Goal: Navigation & Orientation: Understand site structure

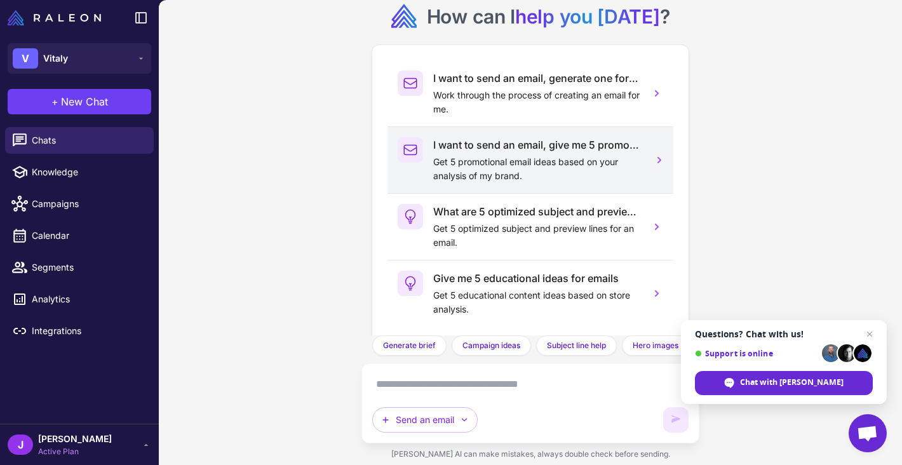
scroll to position [69, 0]
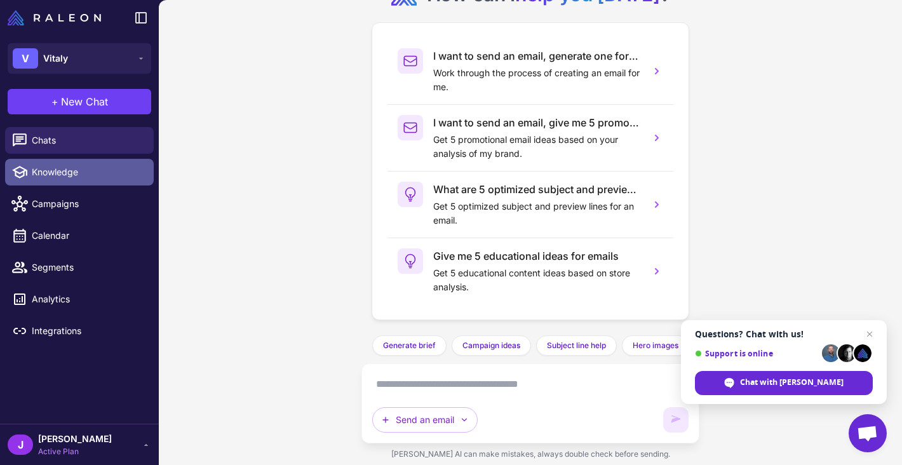
click at [100, 166] on span "Knowledge" at bounding box center [88, 172] width 112 height 14
select select
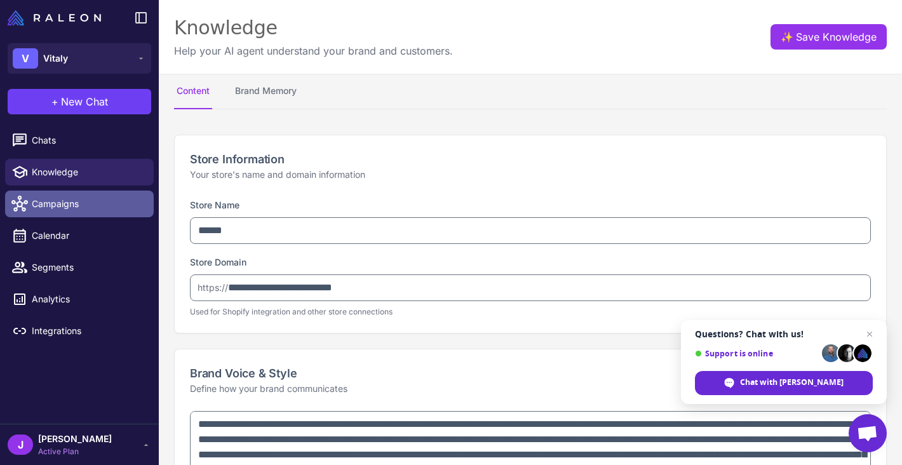
type textarea "**********"
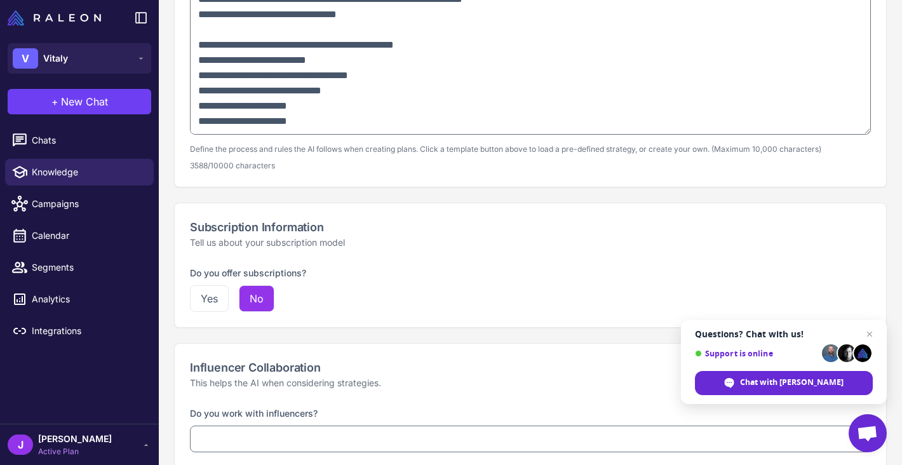
scroll to position [973, 0]
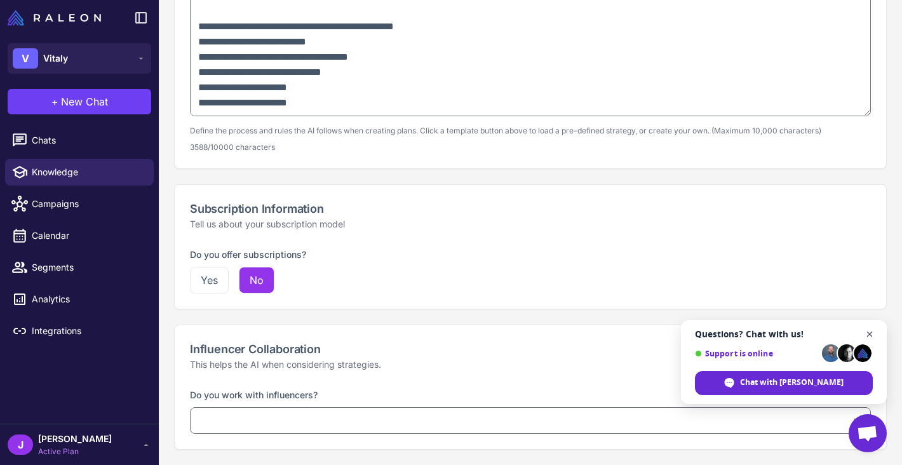
click at [868, 334] on span "Open chat" at bounding box center [870, 335] width 16 height 16
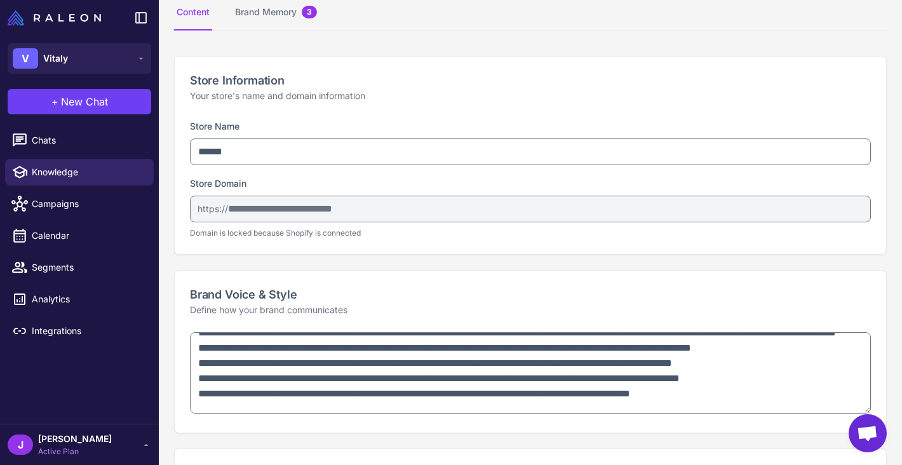
scroll to position [0, 0]
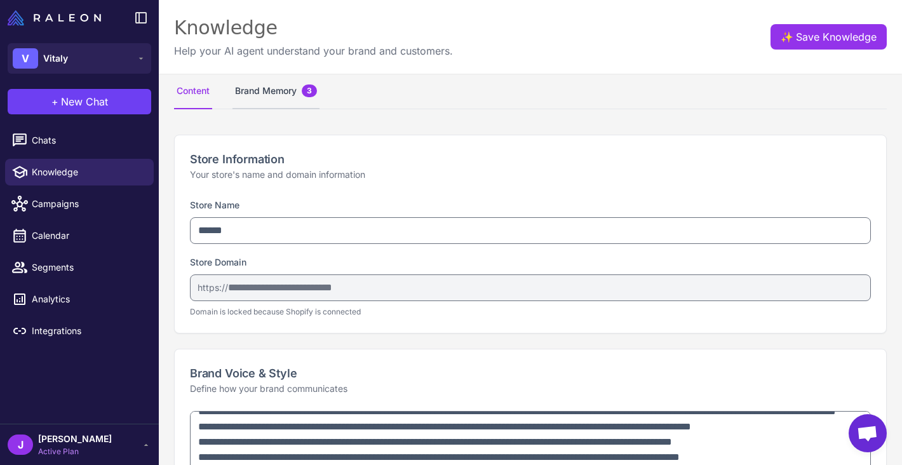
click at [278, 95] on button "Brand Memory 3" at bounding box center [276, 92] width 87 height 36
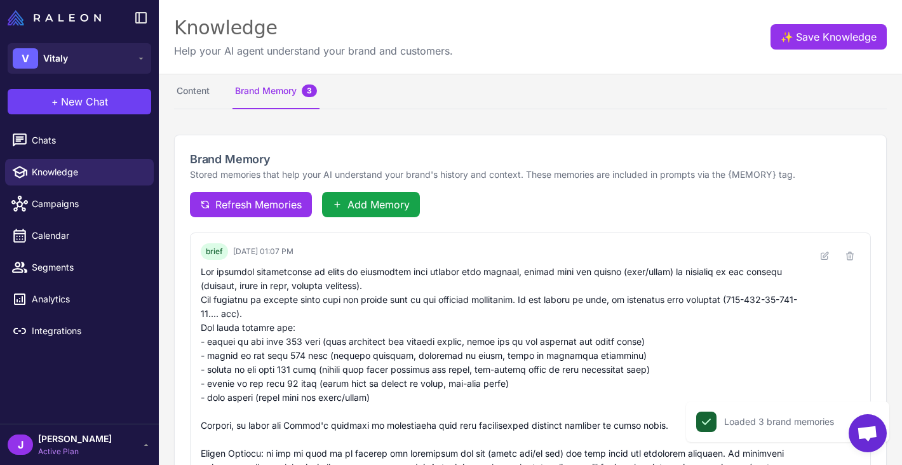
click at [220, 93] on nav "Content Brand Memory 3" at bounding box center [530, 92] width 713 height 36
click at [203, 93] on button "Content" at bounding box center [193, 92] width 38 height 36
select select
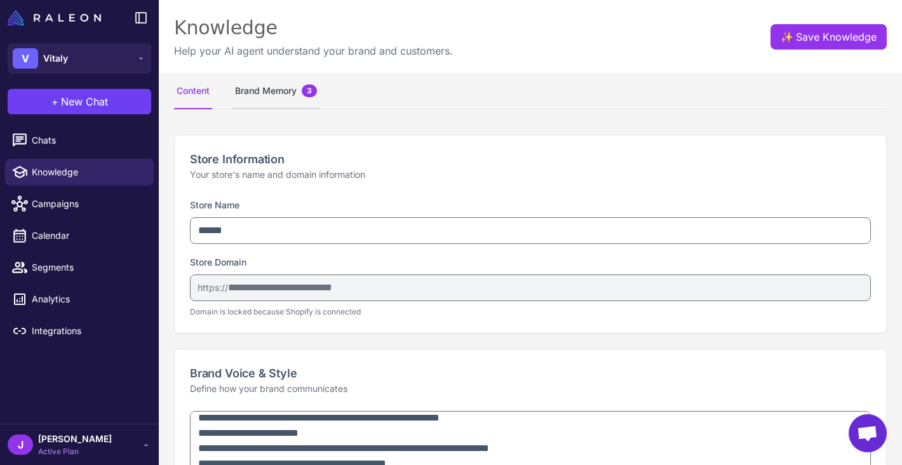
click at [276, 90] on button "Brand Memory 3" at bounding box center [276, 92] width 87 height 36
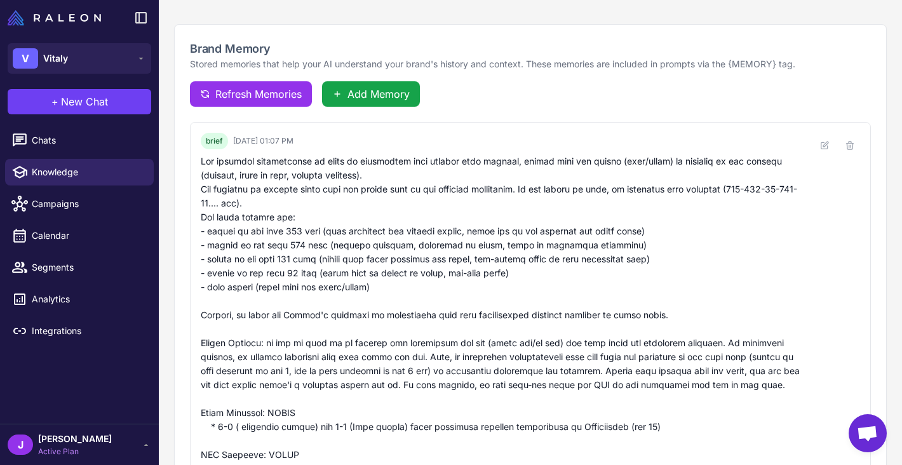
scroll to position [82, 0]
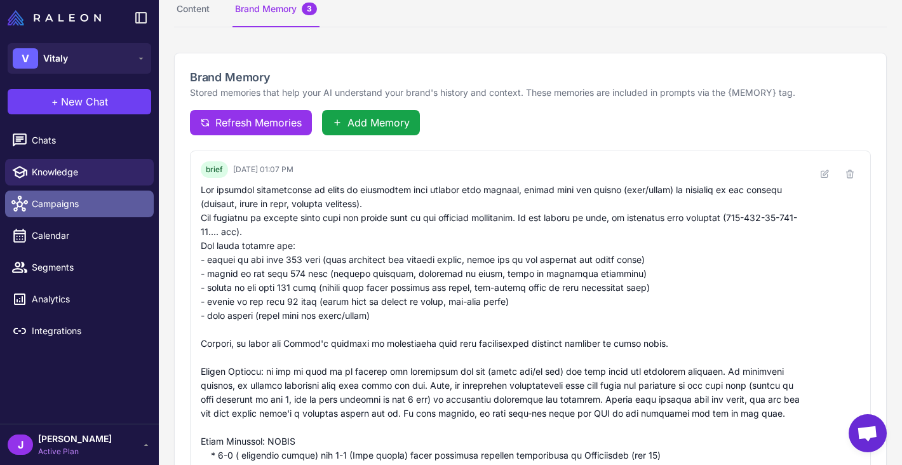
click at [72, 207] on span "Campaigns" at bounding box center [88, 204] width 112 height 14
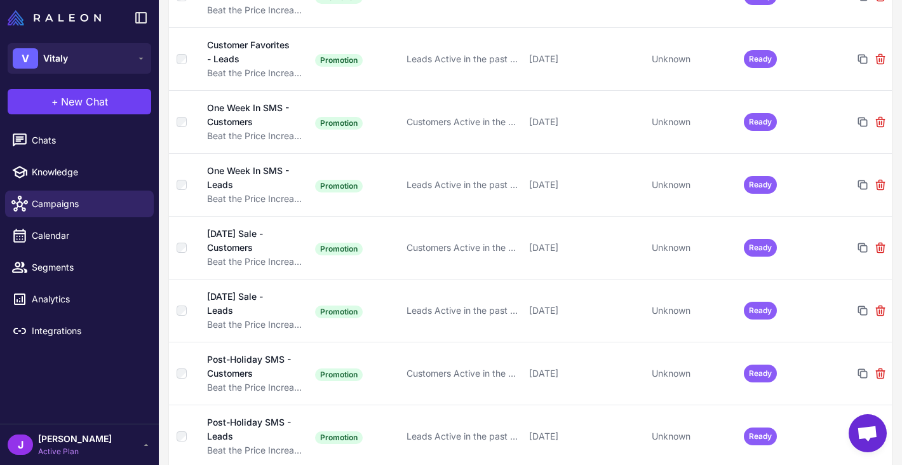
scroll to position [970, 0]
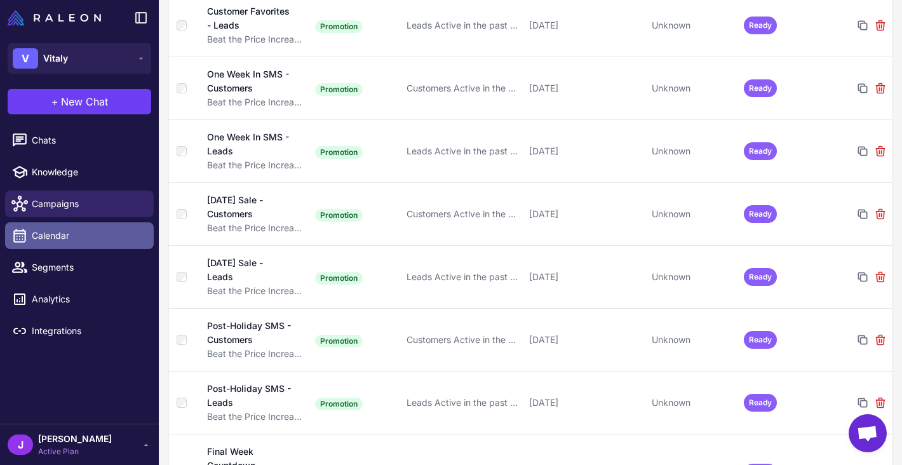
click at [71, 243] on link "Calendar" at bounding box center [79, 235] width 149 height 27
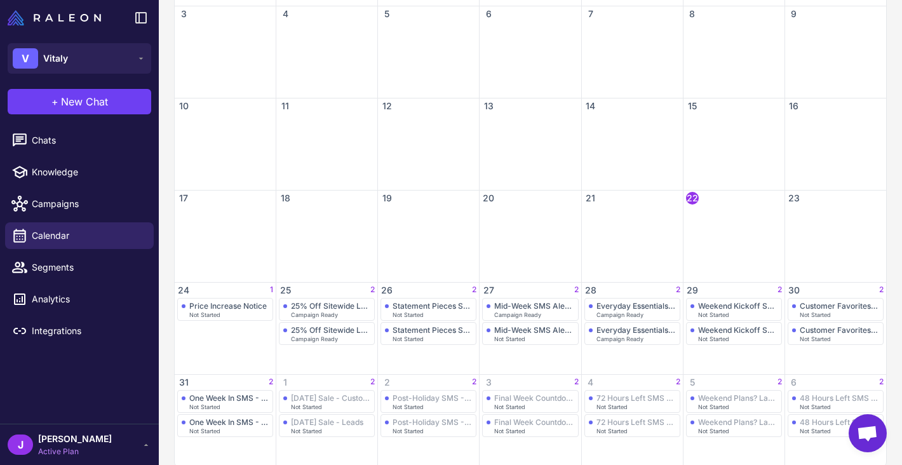
scroll to position [307, 0]
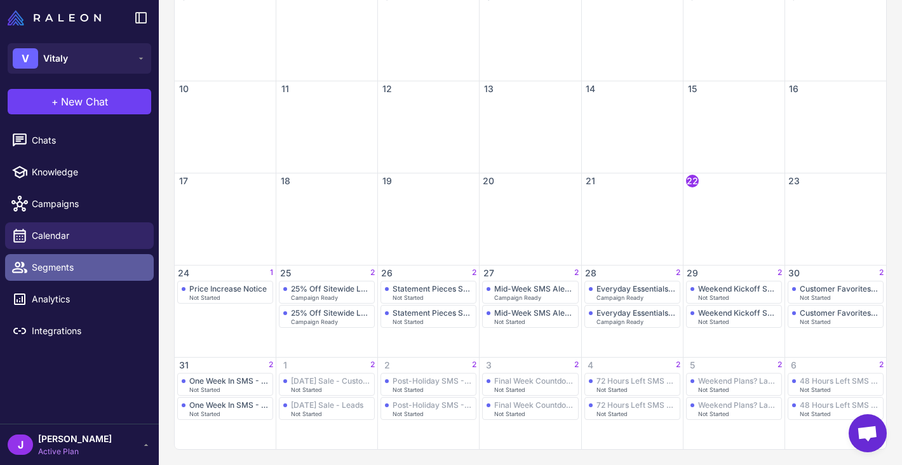
click at [51, 276] on link "Segments" at bounding box center [79, 267] width 149 height 27
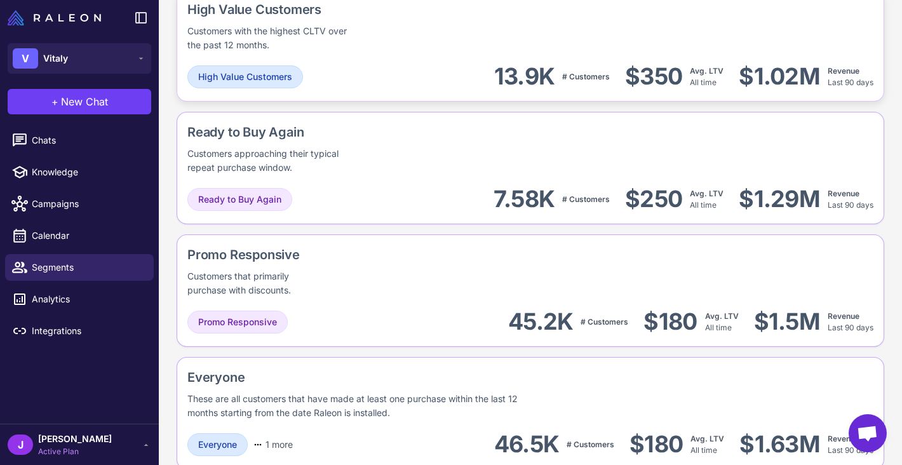
scroll to position [1140, 0]
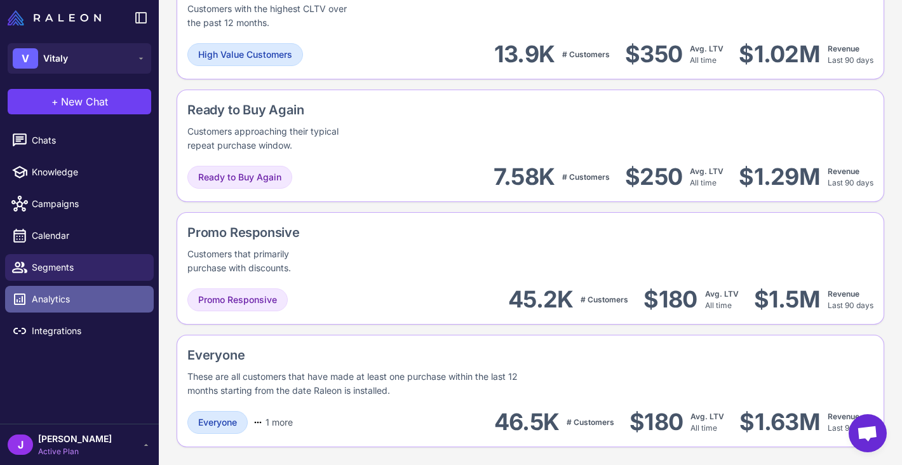
click at [52, 297] on span "Analytics" at bounding box center [88, 299] width 112 height 14
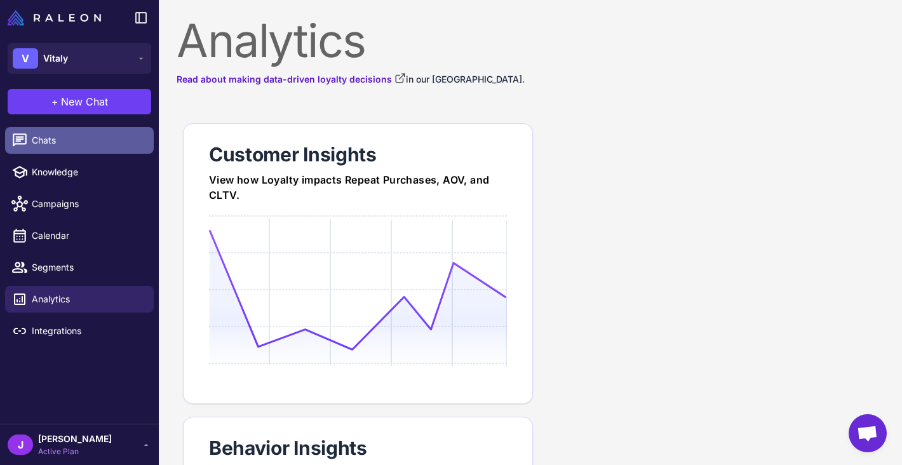
click at [78, 145] on span "Chats" at bounding box center [88, 140] width 112 height 14
